Goal: Information Seeking & Learning: Learn about a topic

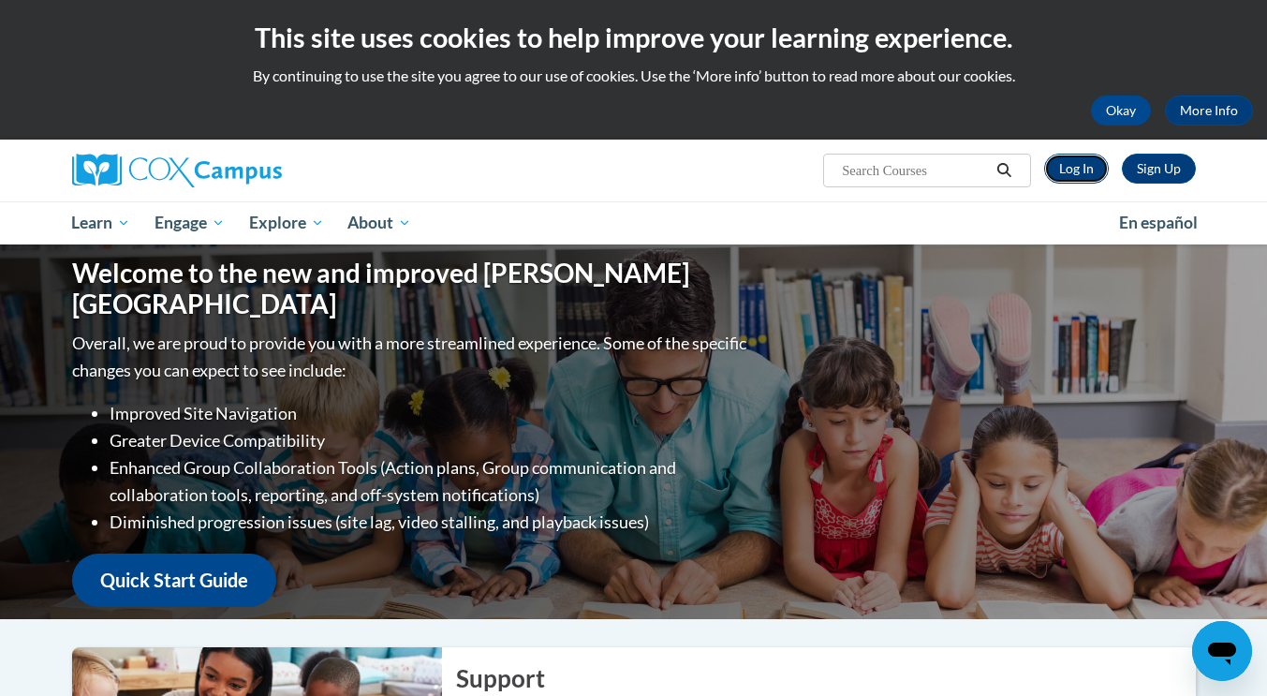
click at [1073, 163] on link "Log In" at bounding box center [1076, 169] width 65 height 30
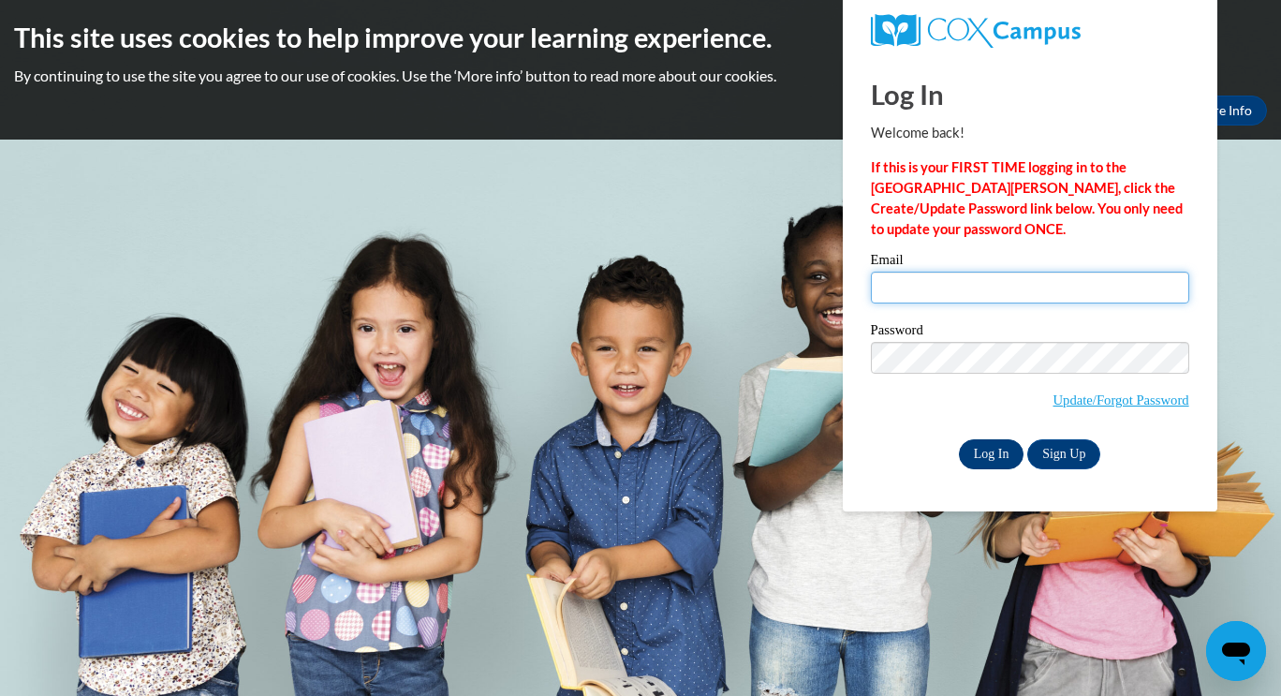
type input "lorie.parker@westpoint.k12.ms.us"
click at [995, 446] on input "Log In" at bounding box center [992, 454] width 66 height 30
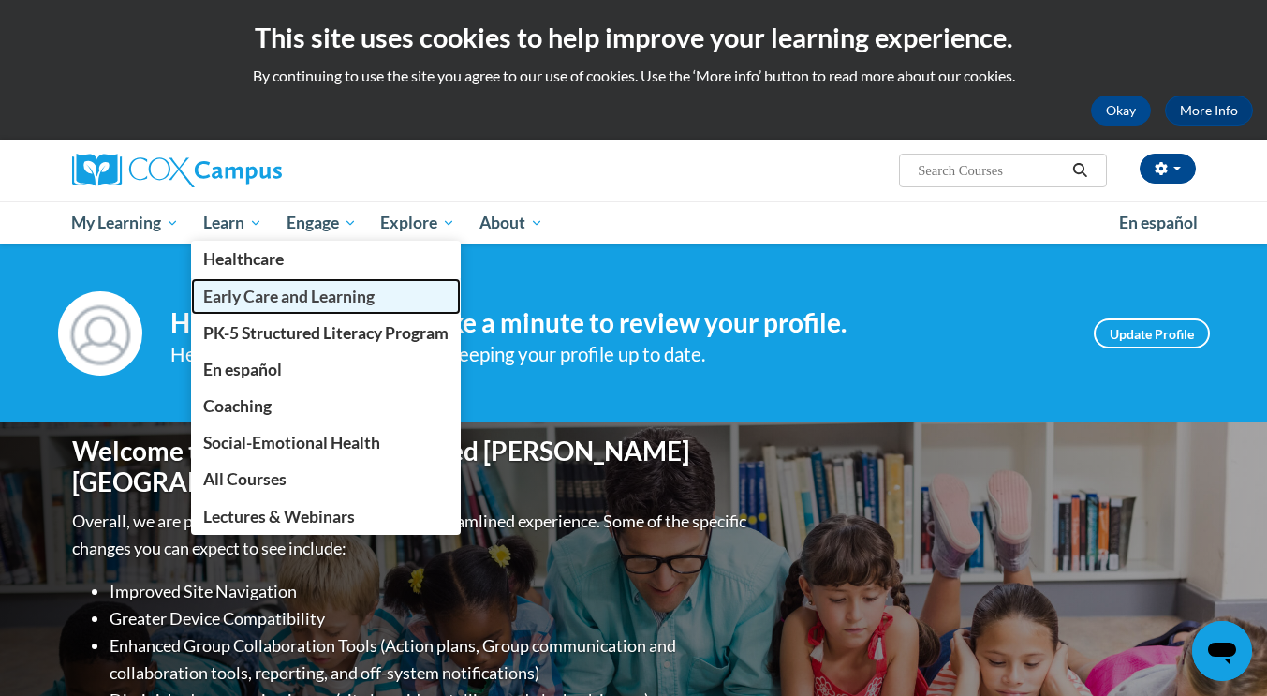
click at [261, 290] on span "Early Care and Learning" at bounding box center [288, 297] width 171 height 20
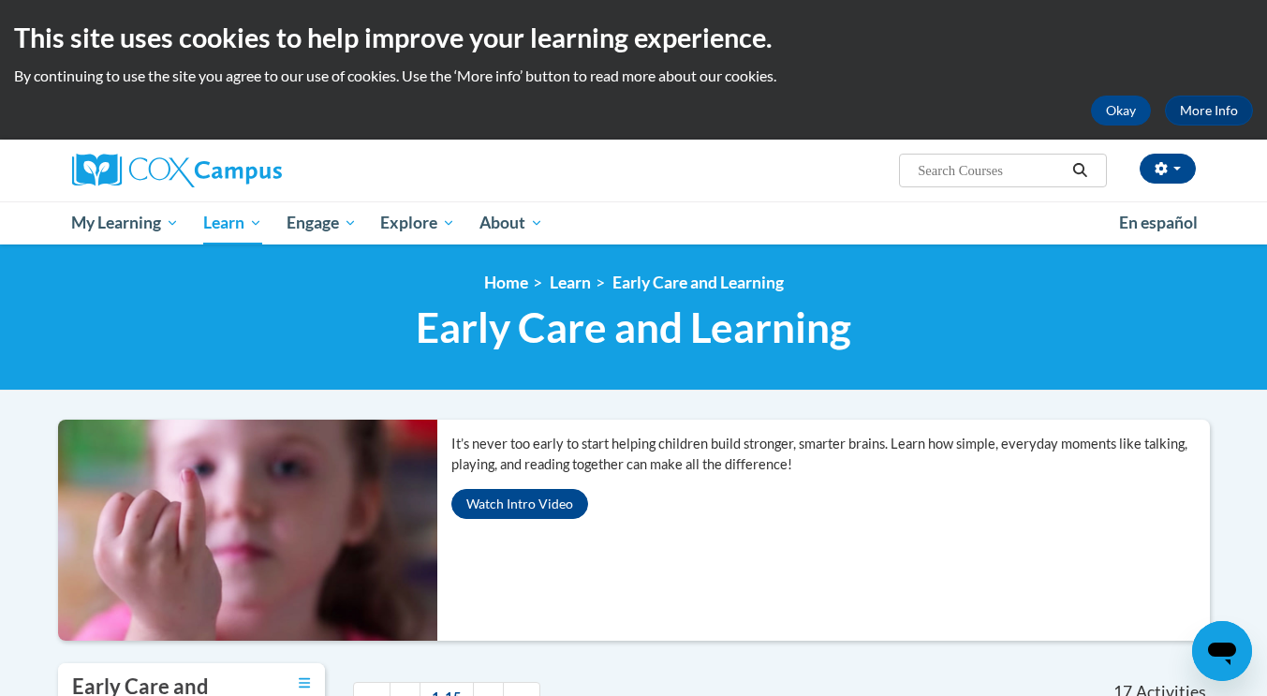
scroll to position [609, 0]
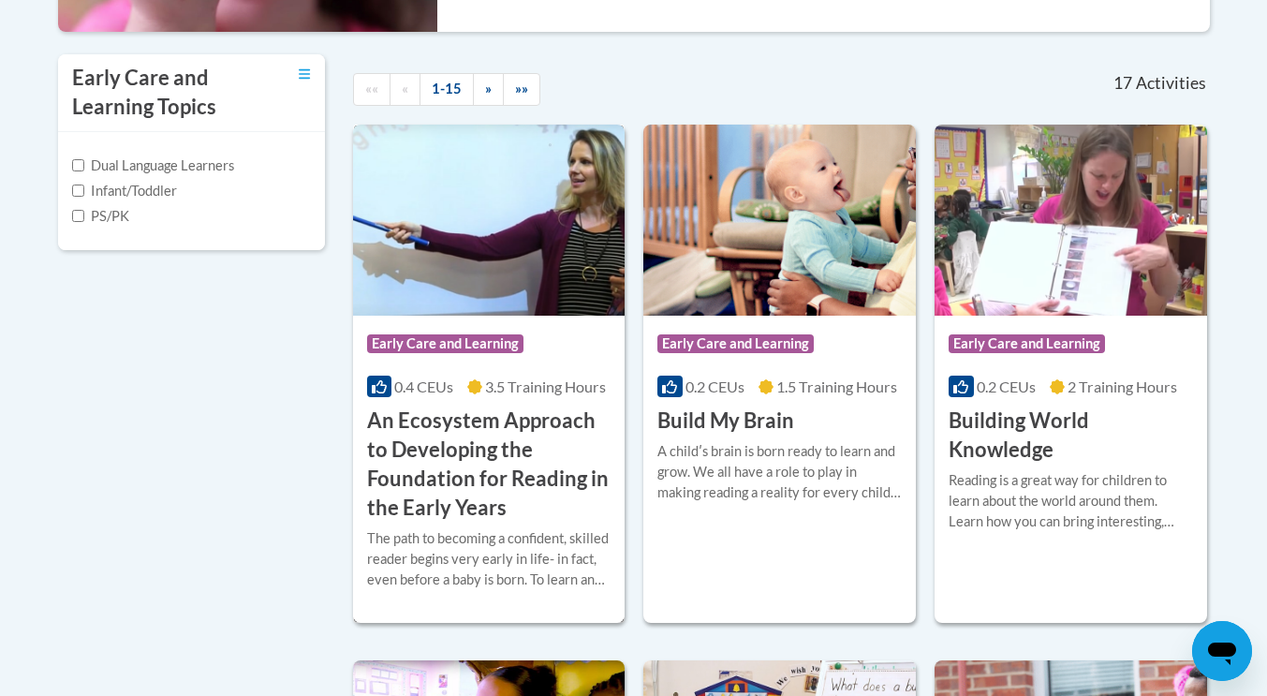
click at [454, 518] on h3 "An Ecosystem Approach to Developing the Foundation for Reading in the Early Yea…" at bounding box center [489, 463] width 244 height 115
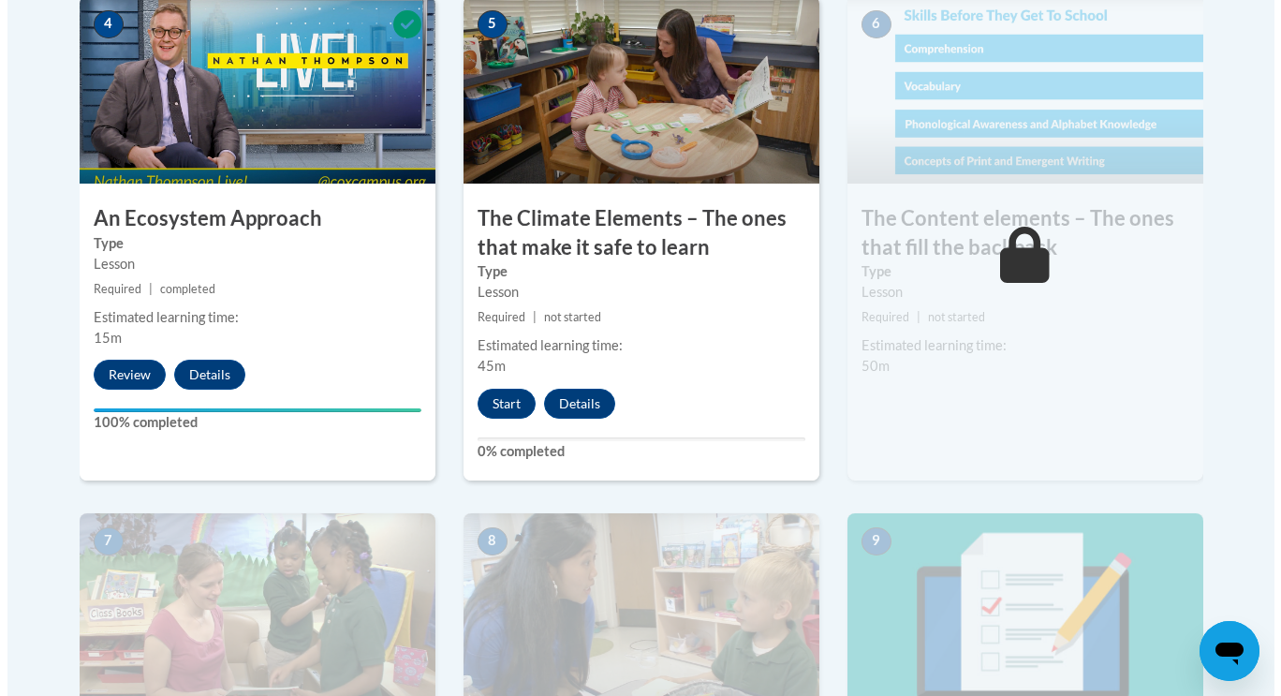
scroll to position [1208, 0]
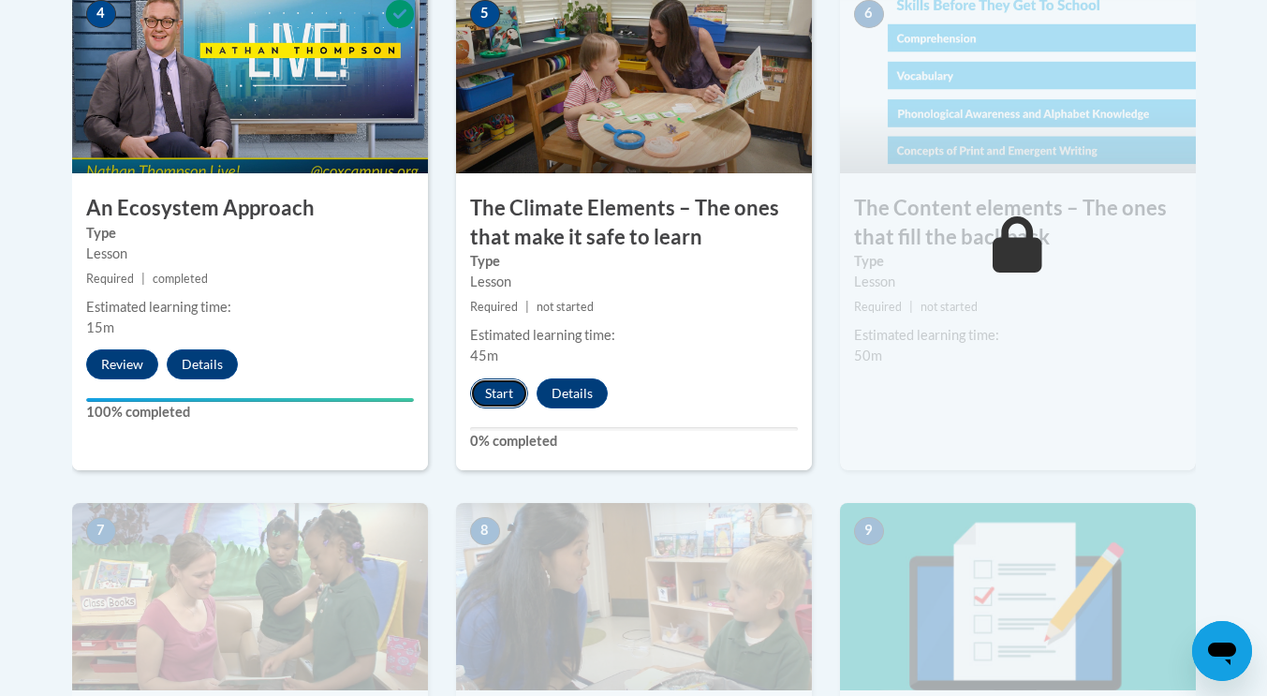
click at [505, 392] on button "Start" at bounding box center [499, 393] width 58 height 30
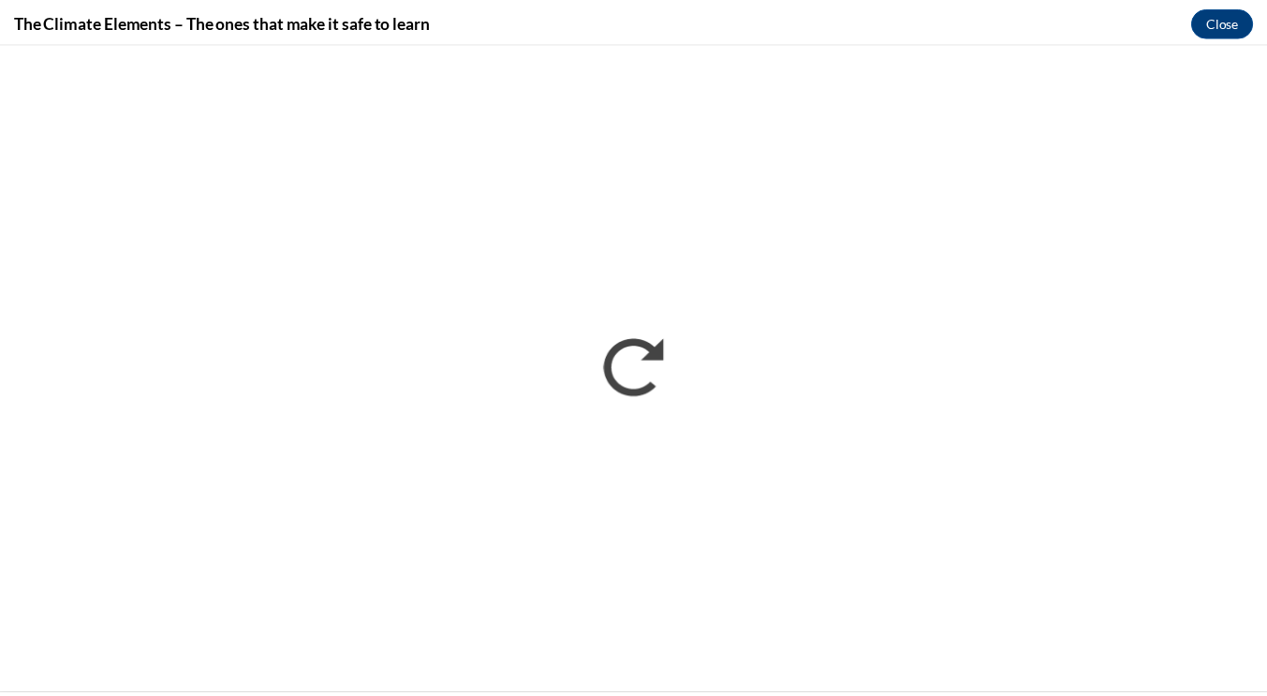
scroll to position [0, 0]
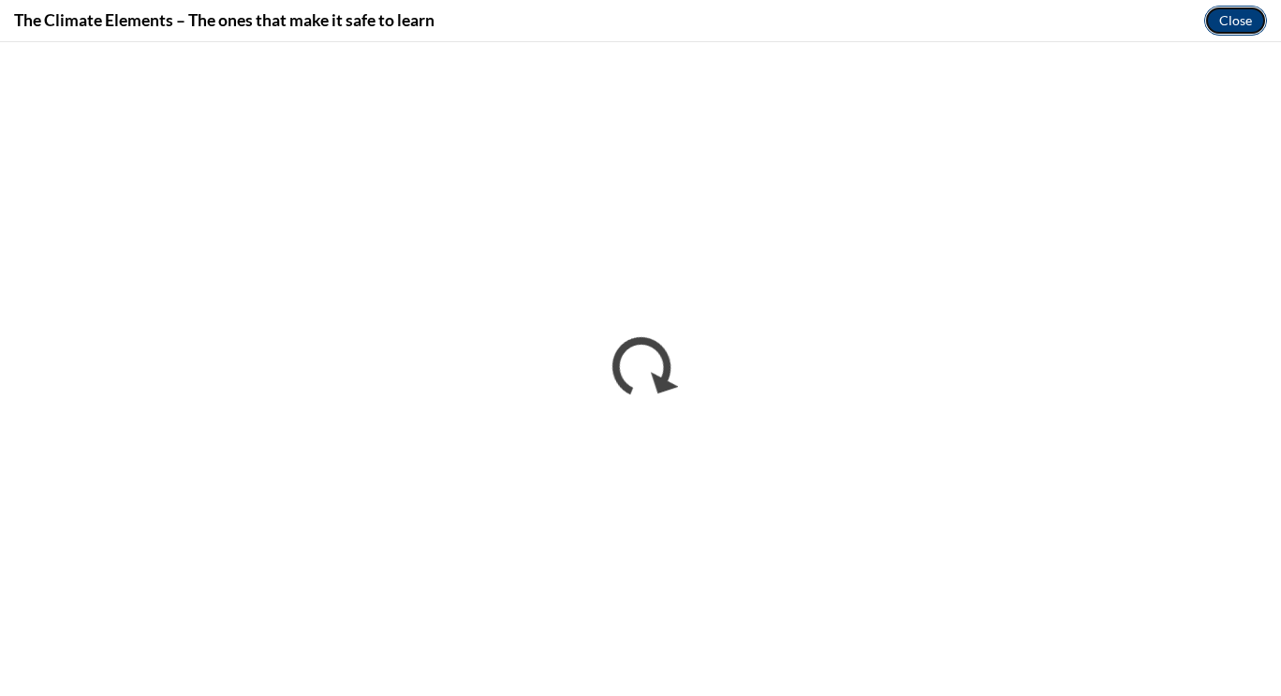
click at [1236, 19] on button "Close" at bounding box center [1235, 21] width 63 height 30
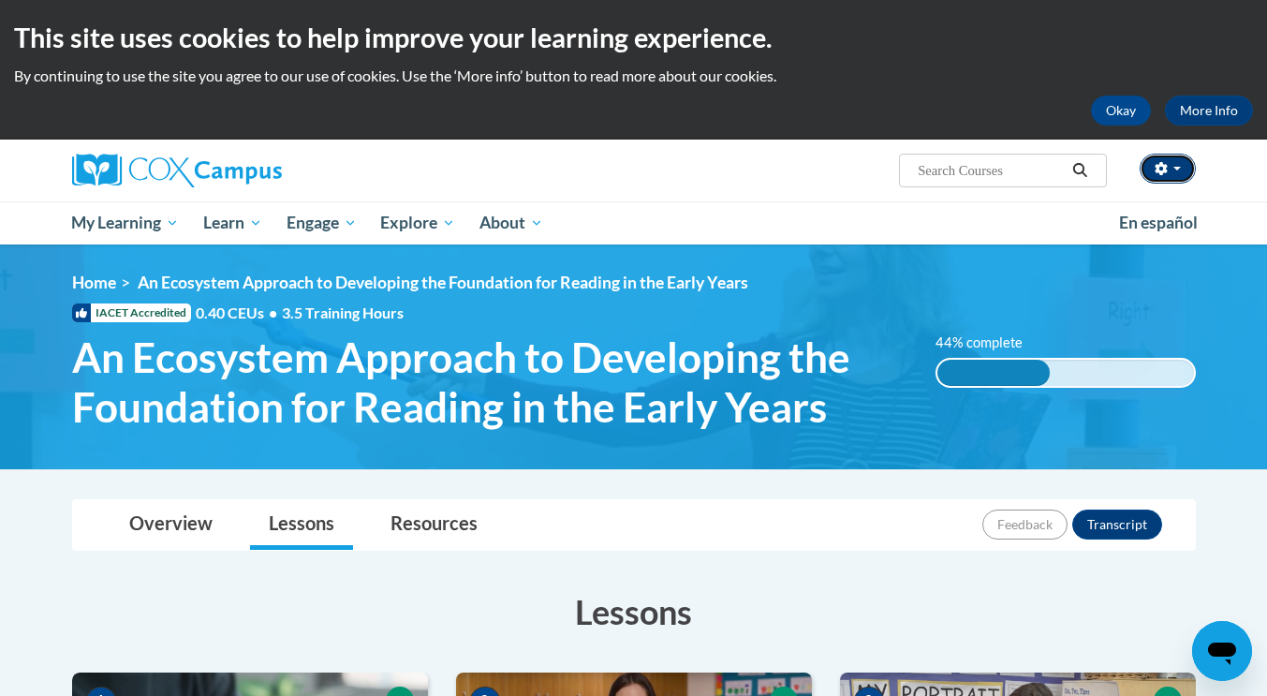
click at [1179, 171] on button "button" at bounding box center [1167, 169] width 56 height 30
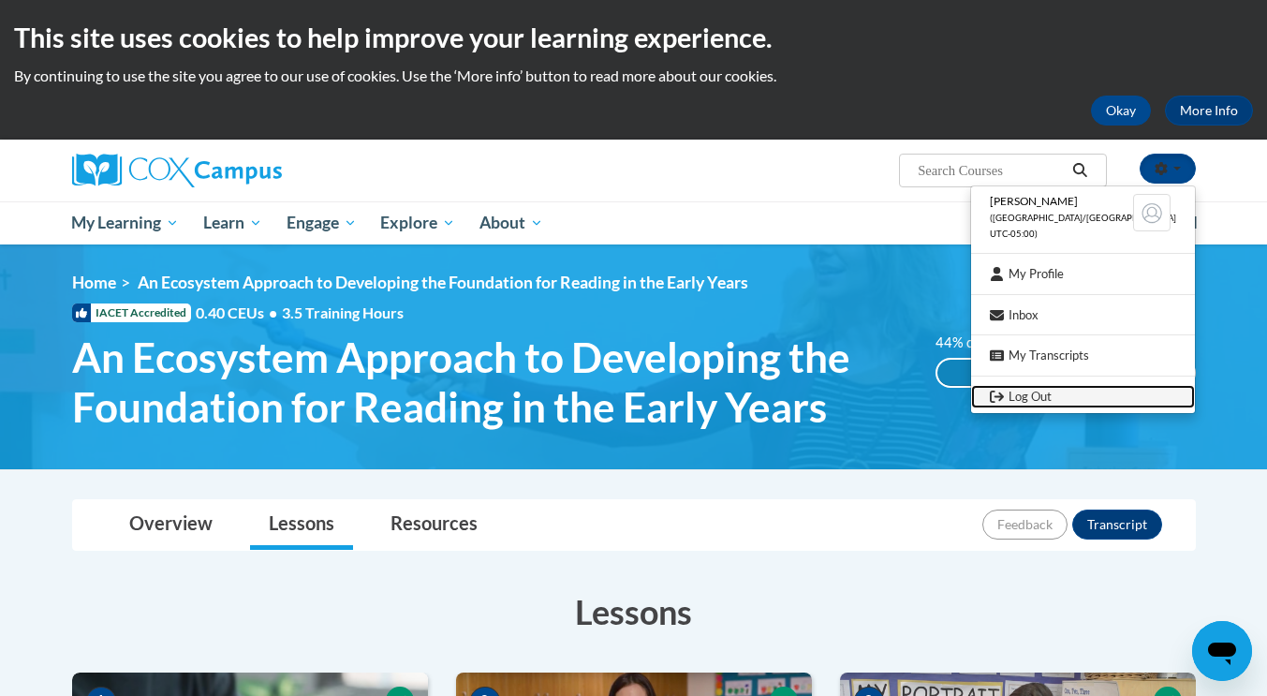
click at [1054, 397] on link "Log Out" at bounding box center [1083, 396] width 224 height 23
